Goal: Task Accomplishment & Management: Use online tool/utility

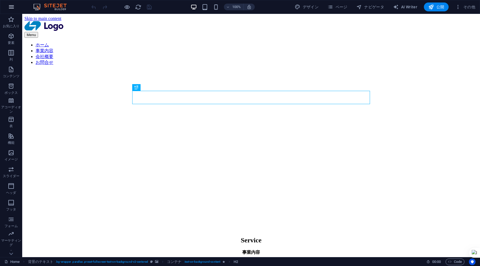
click at [13, 7] on icon "button" at bounding box center [11, 7] width 7 height 7
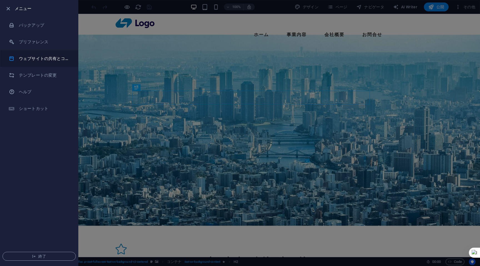
click at [45, 59] on h6 "ウェブサイトの共有とコピー" at bounding box center [44, 58] width 51 height 7
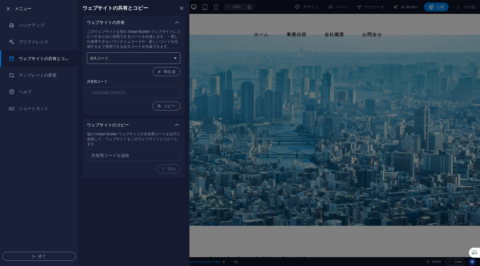
click at [167, 58] on select "ワンタイムコード 永久コード" at bounding box center [133, 57] width 93 height 11
click at [171, 104] on span "コピー" at bounding box center [166, 106] width 18 height 4
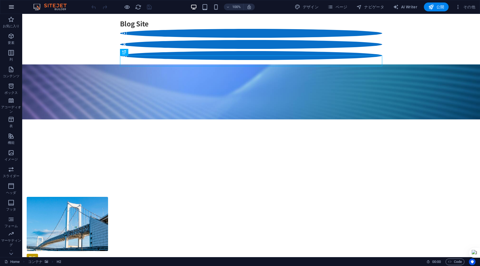
click at [13, 7] on icon "button" at bounding box center [11, 7] width 7 height 7
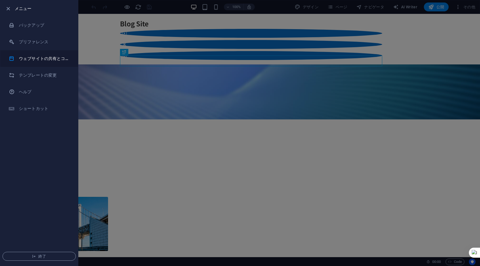
click at [31, 63] on li "ウェブサイトの共有とコピー" at bounding box center [39, 58] width 78 height 17
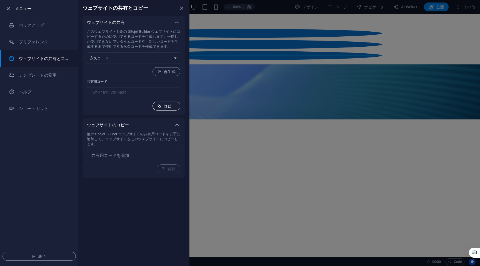
click at [157, 106] on button "コピー" at bounding box center [166, 106] width 28 height 9
